Goal: Find specific page/section: Find specific page/section

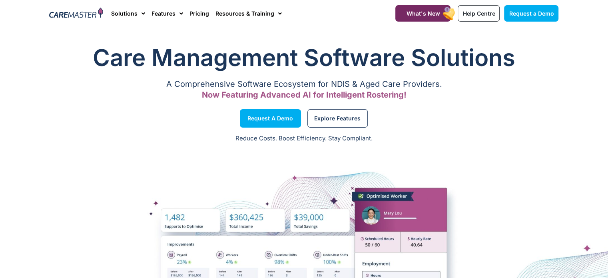
click at [193, 82] on p "A Comprehensive Software Ecosystem for NDIS & Aged Care Providers." at bounding box center [304, 84] width 509 height 5
click at [256, 86] on p "A Comprehensive Software Ecosystem for NDIS & Aged Care Providers." at bounding box center [304, 84] width 509 height 5
